Goal: Task Accomplishment & Management: Complete application form

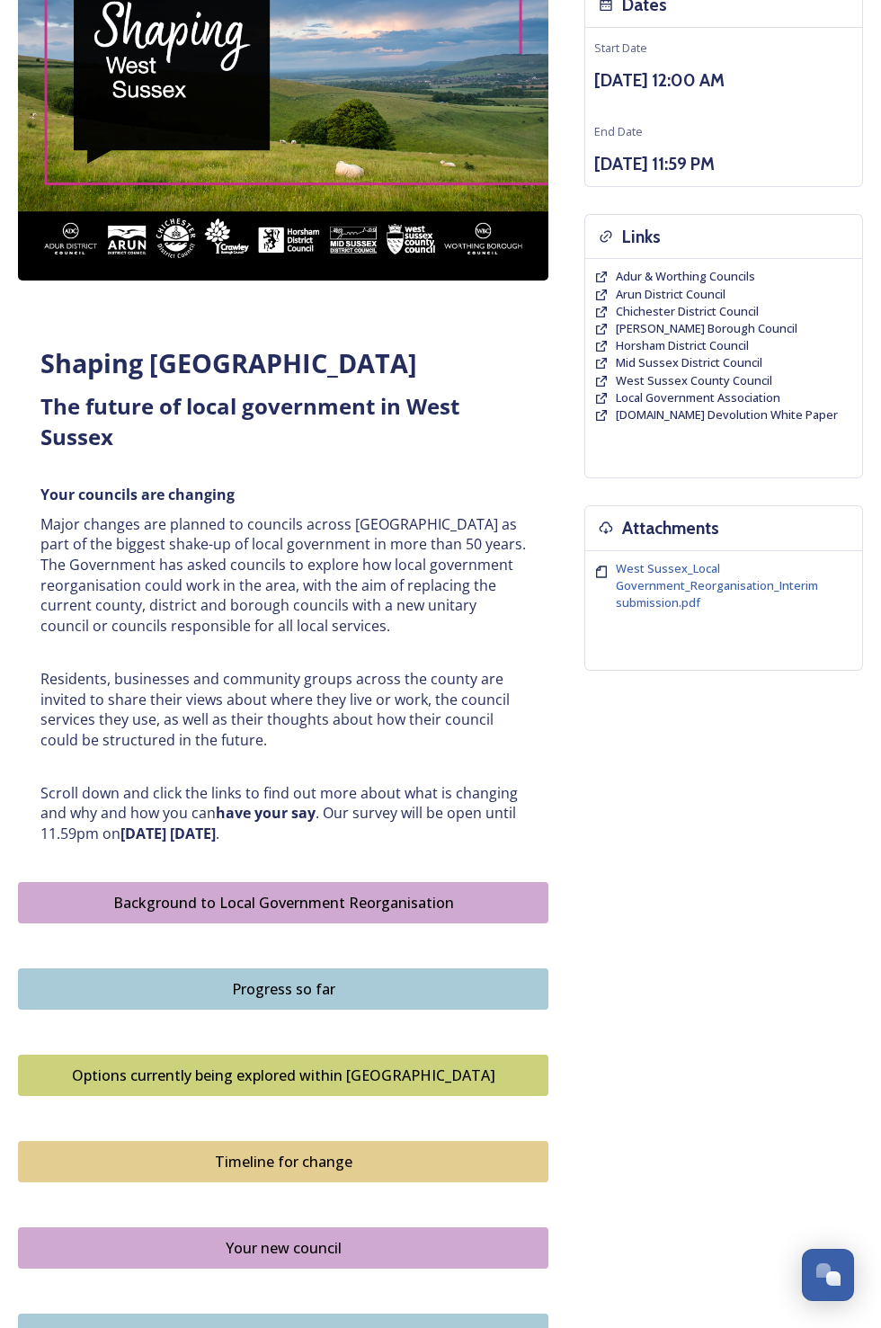
scroll to position [221, 0]
click at [281, 895] on div "Background to Local Government Reorganisation" at bounding box center [283, 902] width 511 height 22
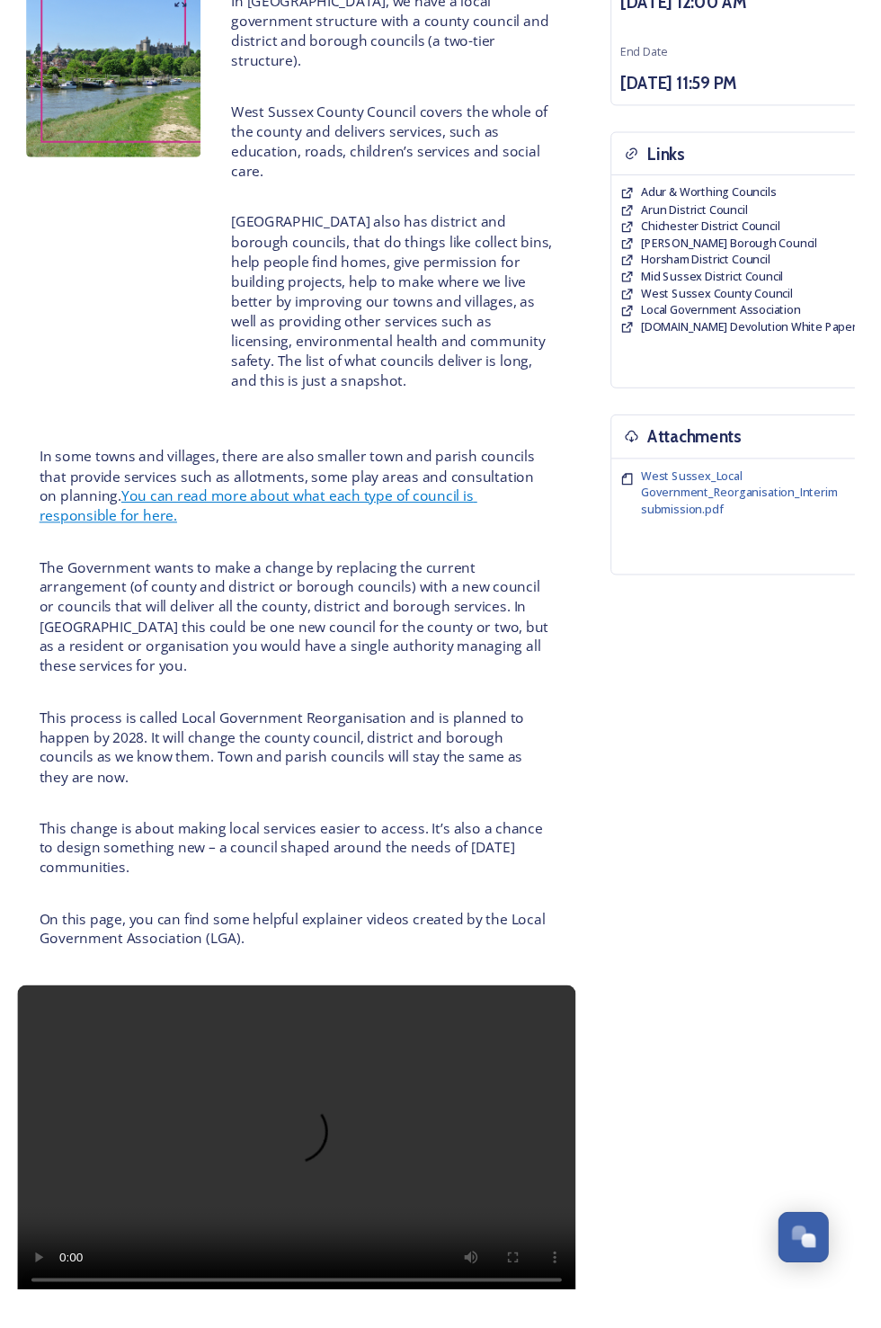
scroll to position [298, 0]
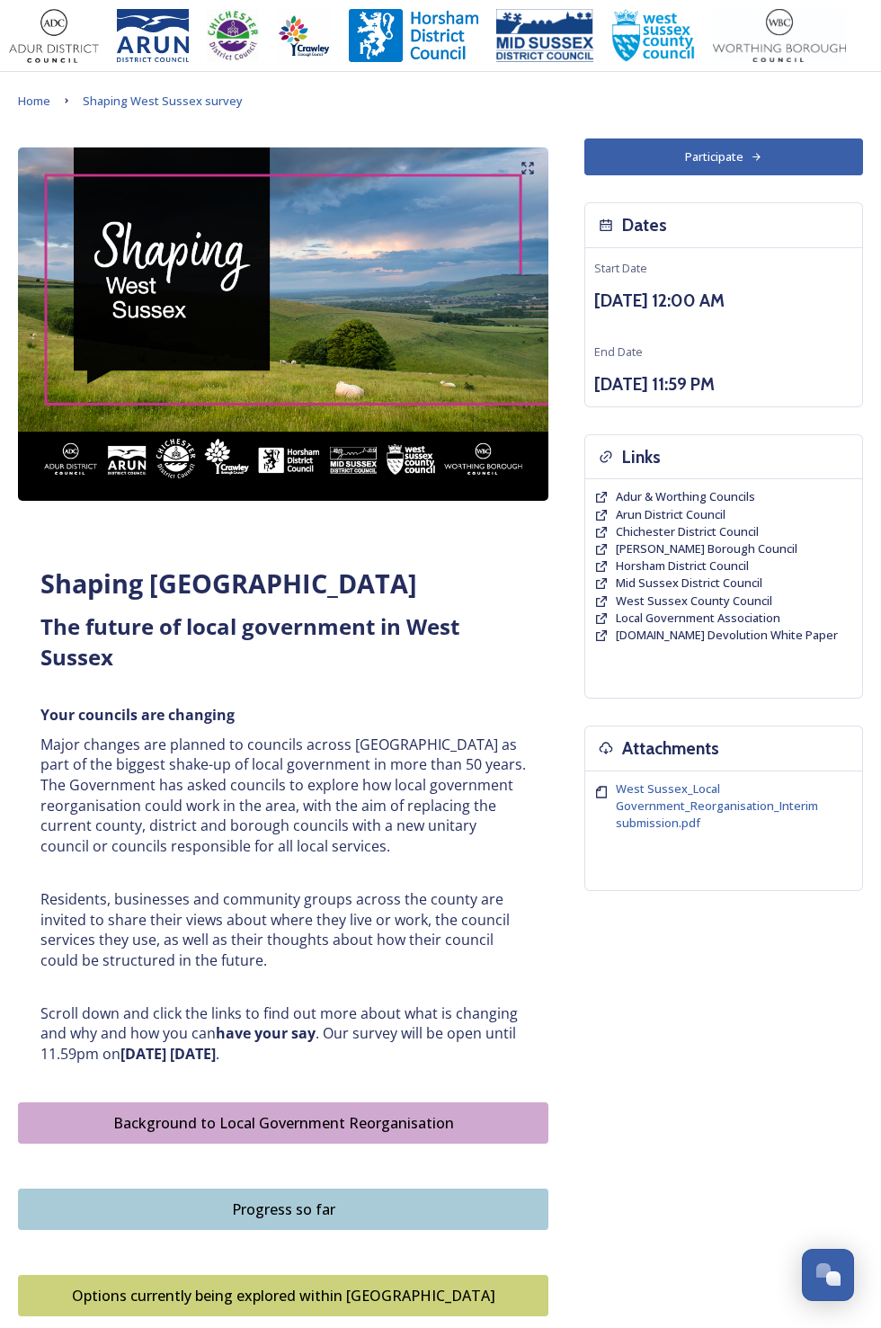
click at [287, 1205] on div "Progress so far" at bounding box center [283, 1209] width 511 height 22
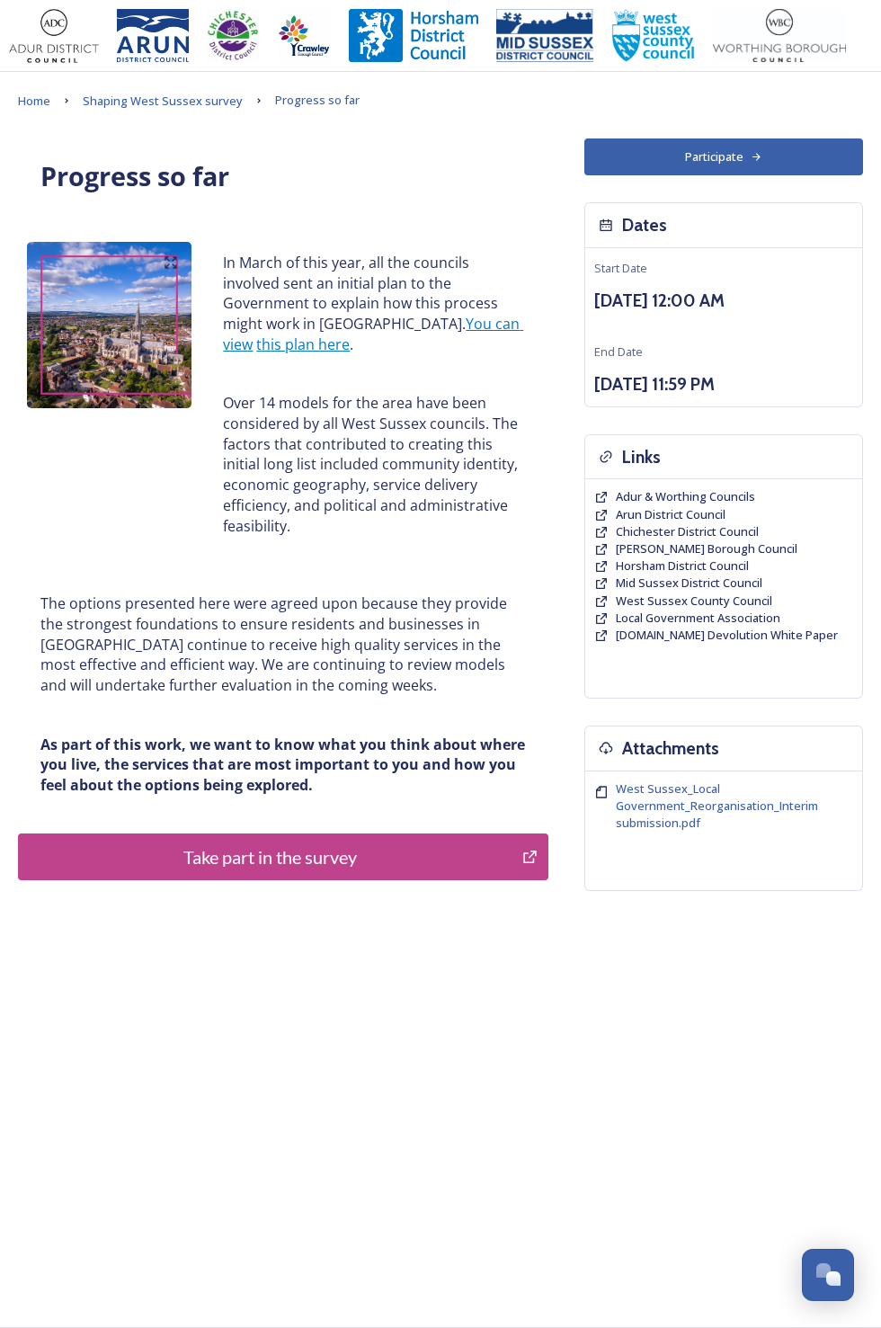
click at [301, 857] on div "Take part in the survey" at bounding box center [270, 856] width 484 height 27
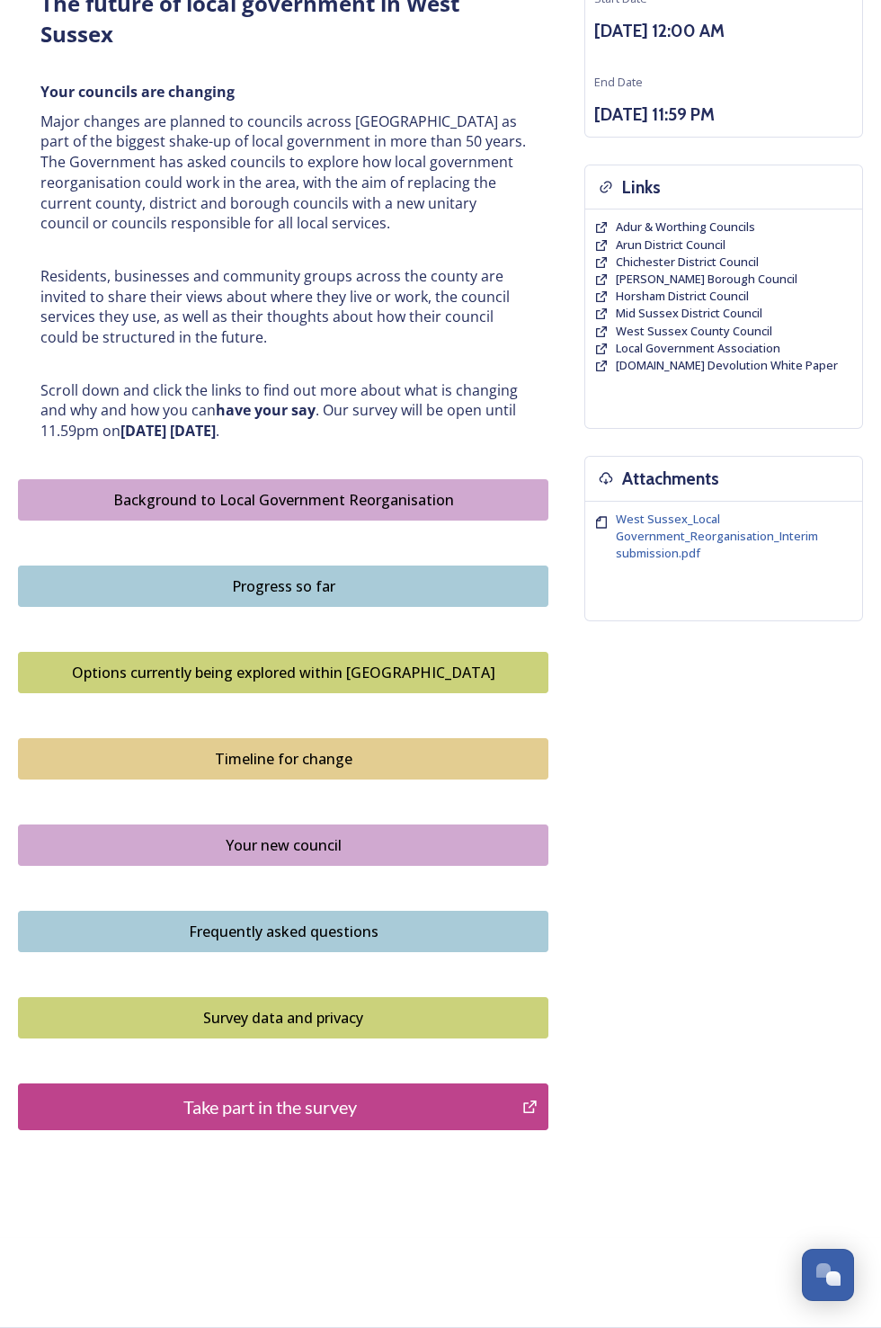
scroll to position [590, 0]
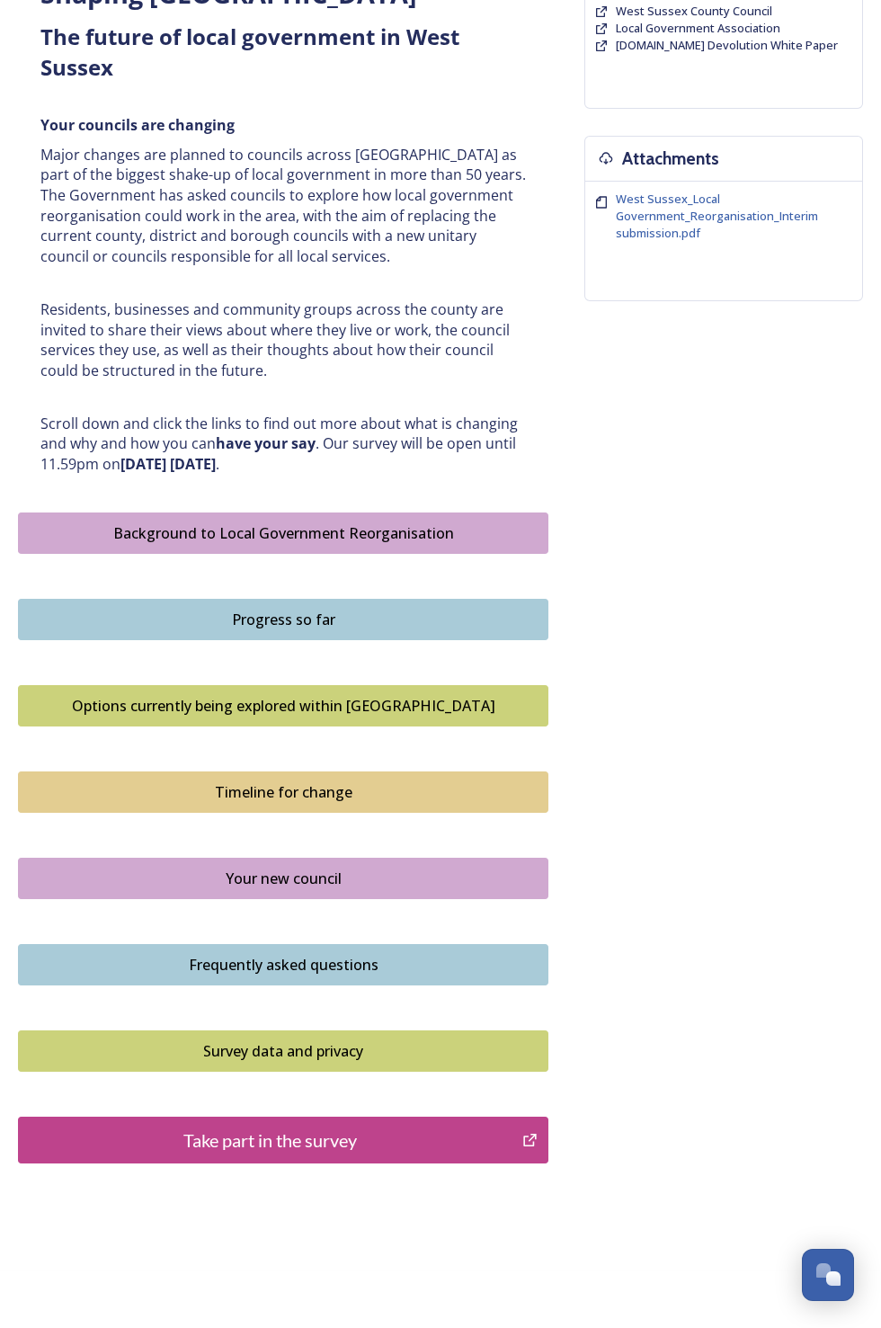
click at [276, 1131] on div "Take part in the survey" at bounding box center [270, 1139] width 484 height 27
